Goal: Transaction & Acquisition: Purchase product/service

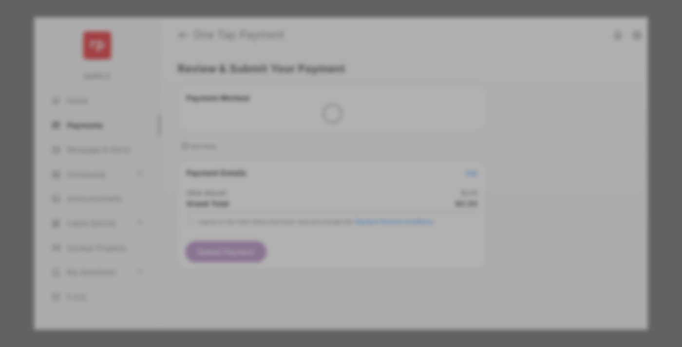
click at [323, 156] on div "Other Amount" at bounding box center [323, 164] width 158 height 17
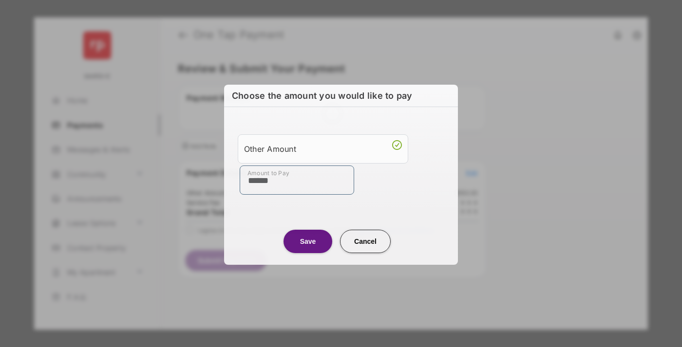
type input "******"
click at [308, 240] on button "Save" at bounding box center [308, 240] width 49 height 23
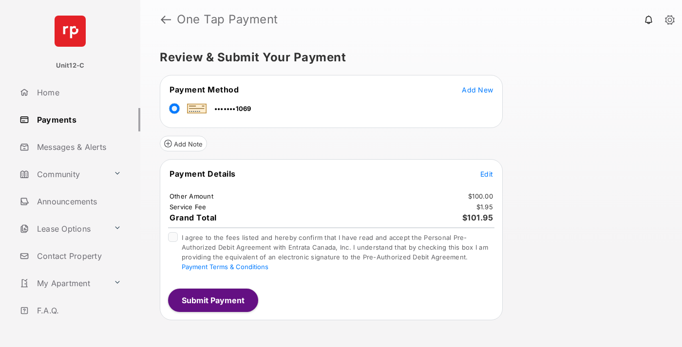
click at [212, 300] on button "Submit Payment" at bounding box center [213, 300] width 90 height 23
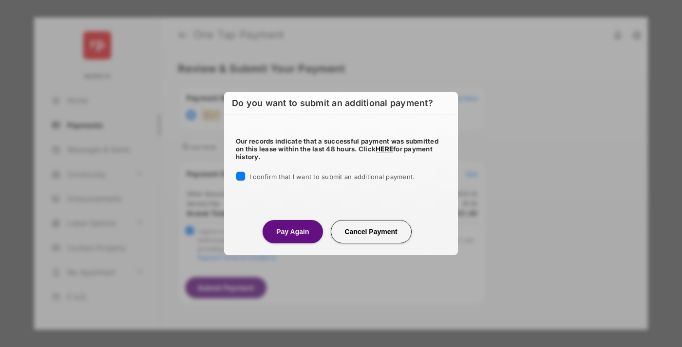
click at [292, 231] on button "Pay Again" at bounding box center [293, 231] width 60 height 23
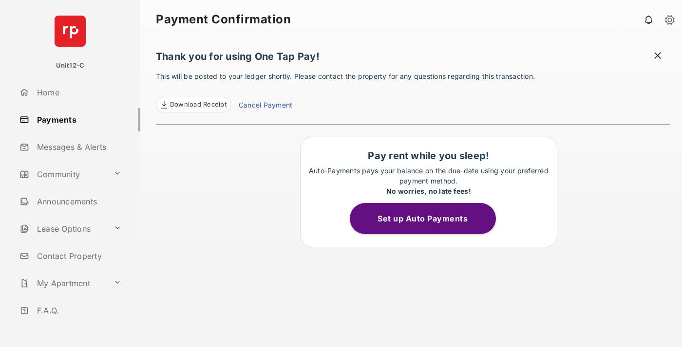
click at [658, 57] on span at bounding box center [658, 57] width 10 height 12
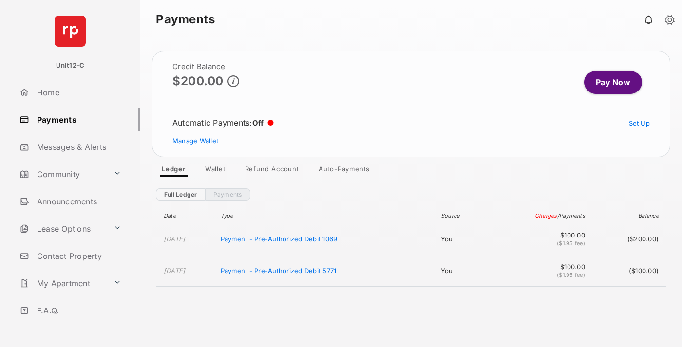
click at [195, 141] on link "Manage Wallet" at bounding box center [195, 141] width 46 height 8
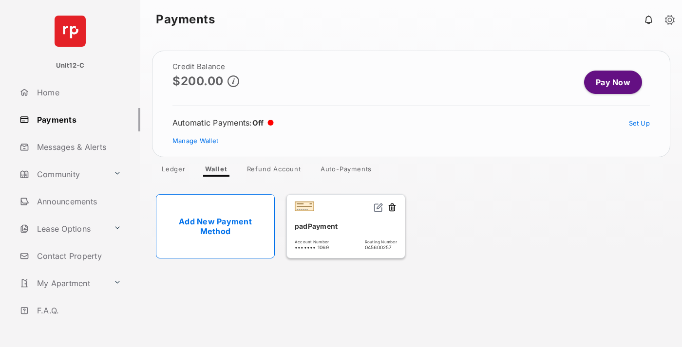
click at [392, 208] on button at bounding box center [392, 208] width 10 height 11
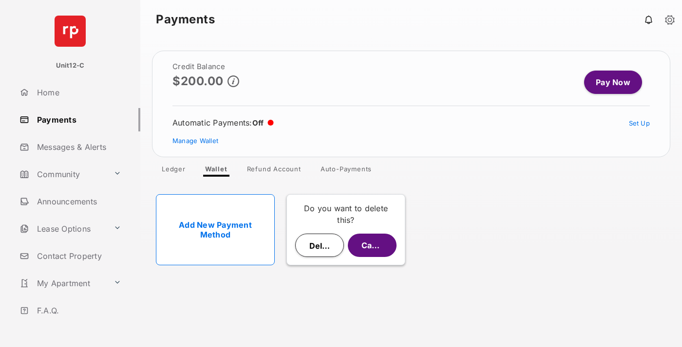
click at [320, 246] on button "Delete" at bounding box center [319, 245] width 49 height 23
